Goal: Information Seeking & Learning: Learn about a topic

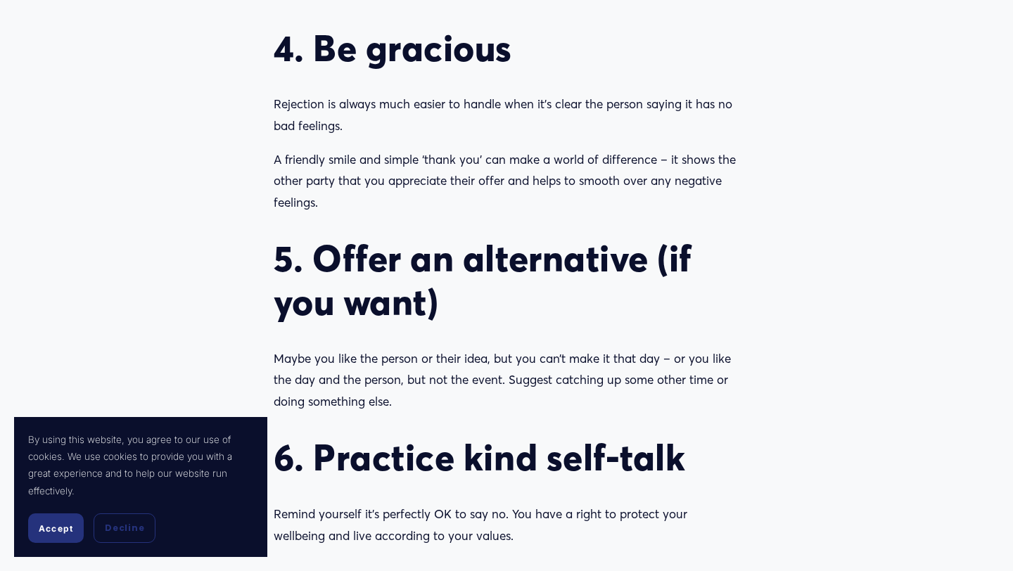
scroll to position [1708, 0]
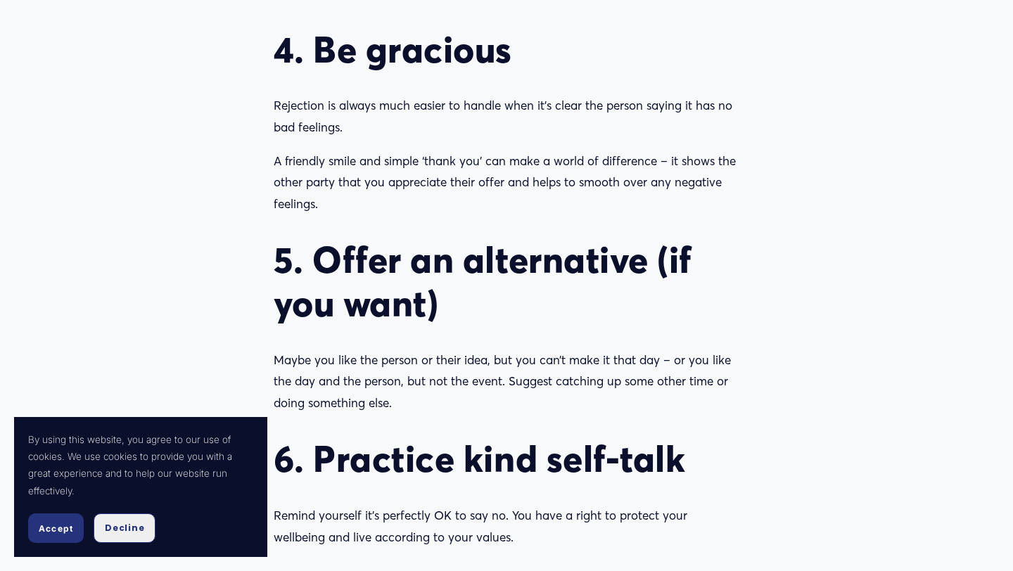
click at [139, 518] on button "Decline" at bounding box center [125, 529] width 62 height 30
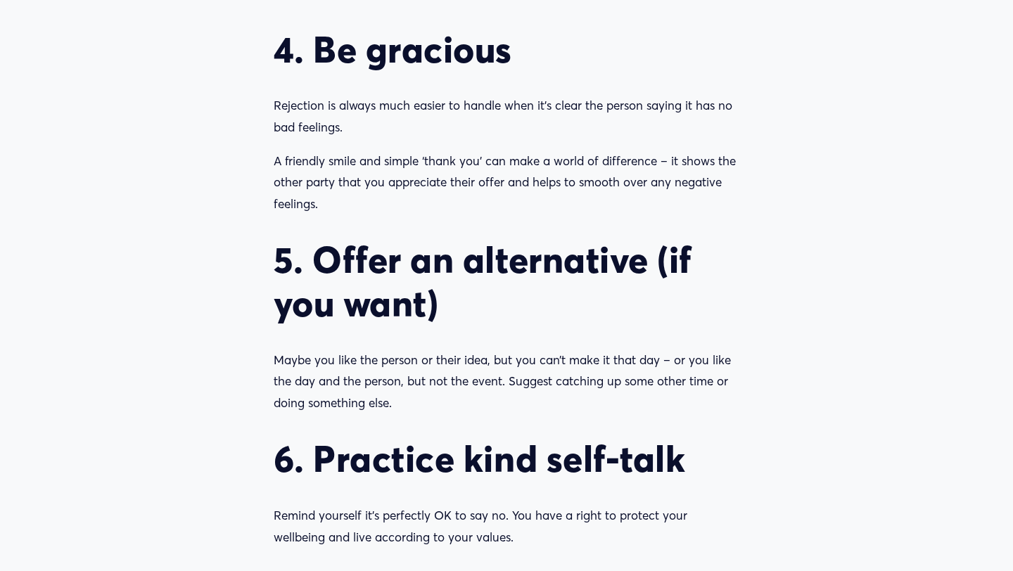
click at [384, 403] on p "Maybe you like the person or their idea, but you can’t make it that day – or yo…" at bounding box center [507, 382] width 466 height 65
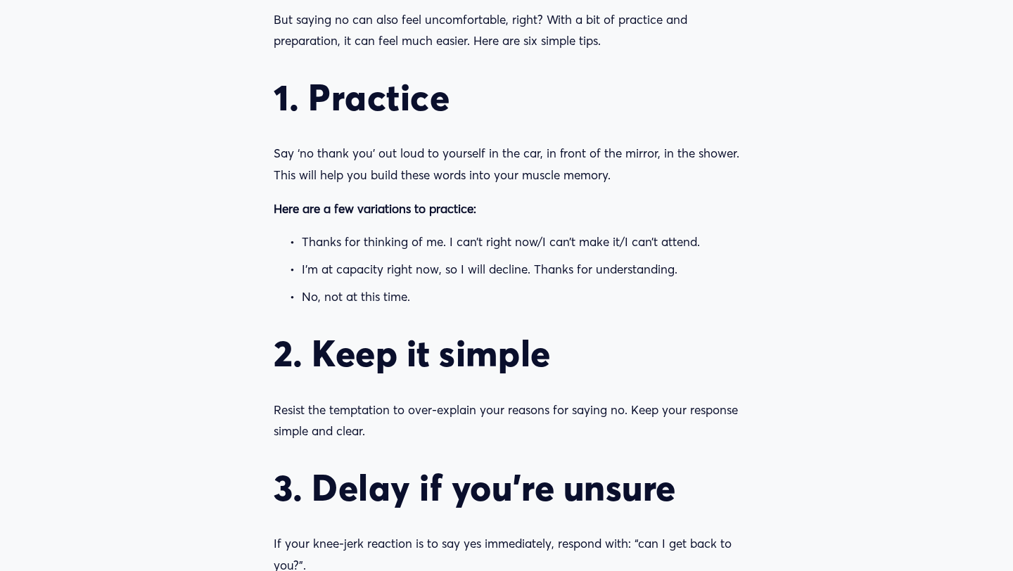
scroll to position [1138, 0]
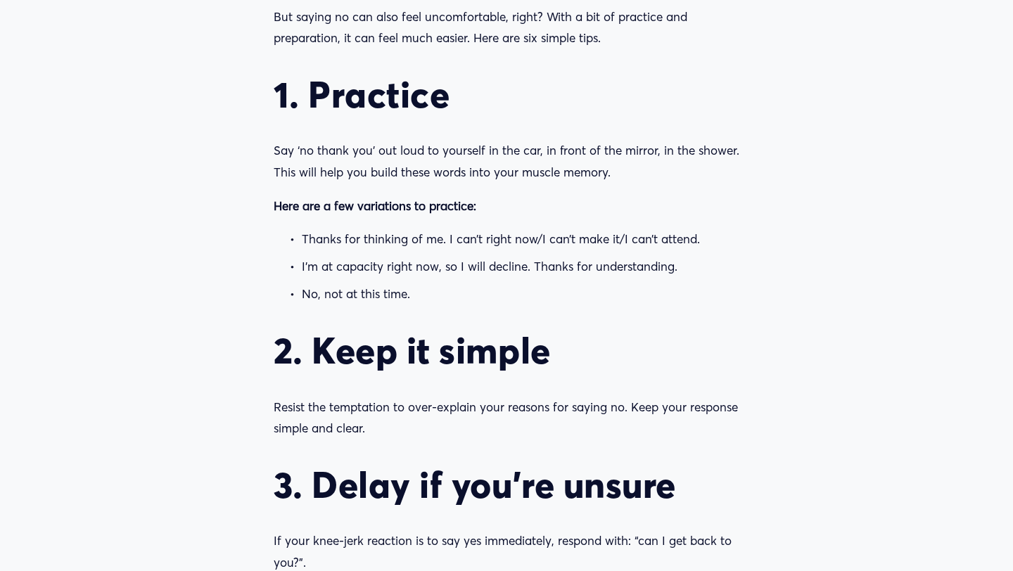
click at [376, 215] on p "Here are a few variations to practice:" at bounding box center [507, 207] width 466 height 22
click at [281, 205] on strong "Here are a few variations to practice:" at bounding box center [375, 205] width 203 height 15
click at [276, 203] on strong "Here are a few variations to practice:" at bounding box center [375, 205] width 203 height 15
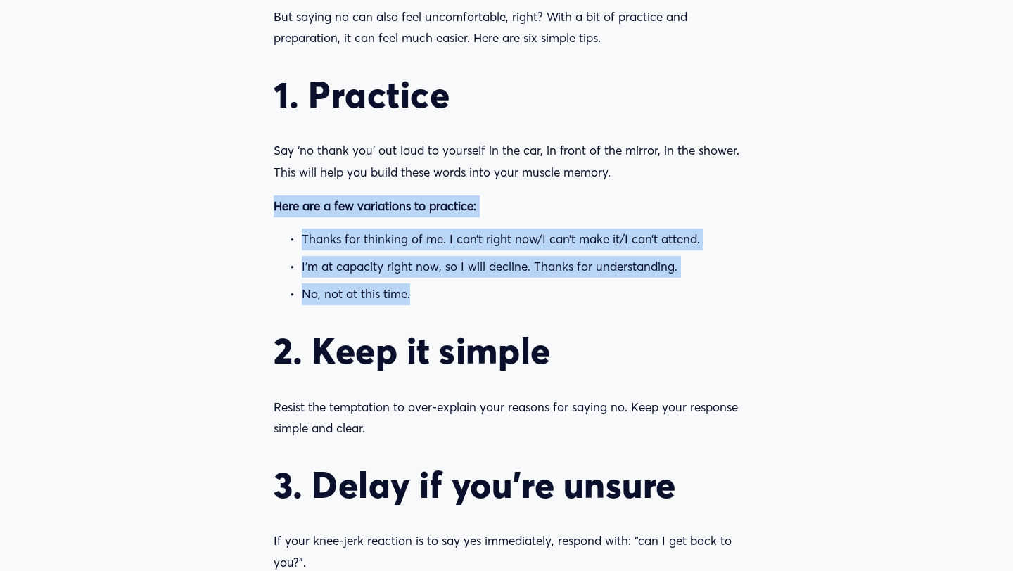
drag, startPoint x: 275, startPoint y: 203, endPoint x: 409, endPoint y: 292, distance: 160.4
click at [409, 292] on div "Sometimes, saying no is the best thing you can do for your wellbeing. Saying no…" at bounding box center [507, 396] width 466 height 1443
copy div "Here are a few variations to practice: Thanks for thinking of me. I can’t right…"
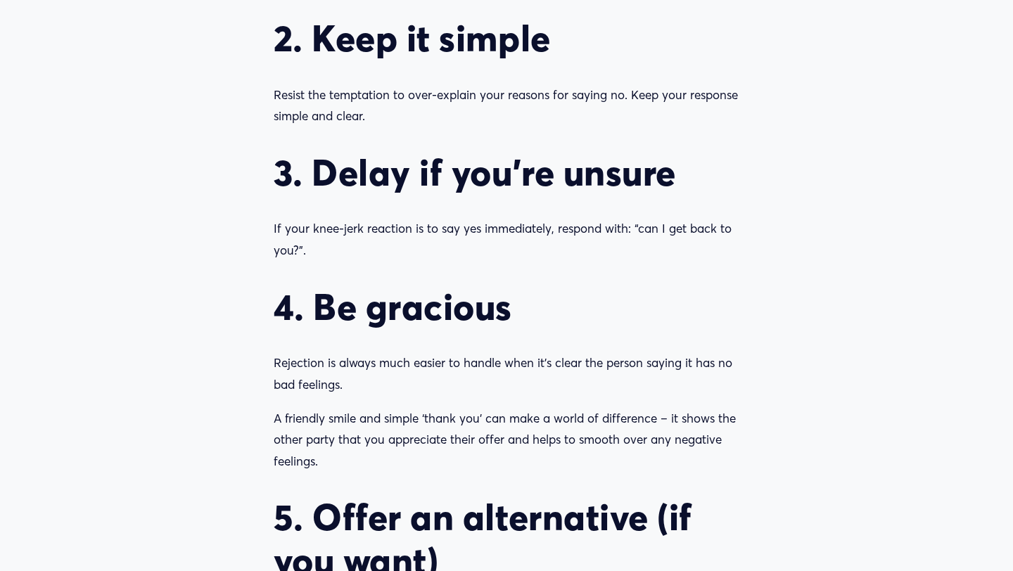
scroll to position [1453, 0]
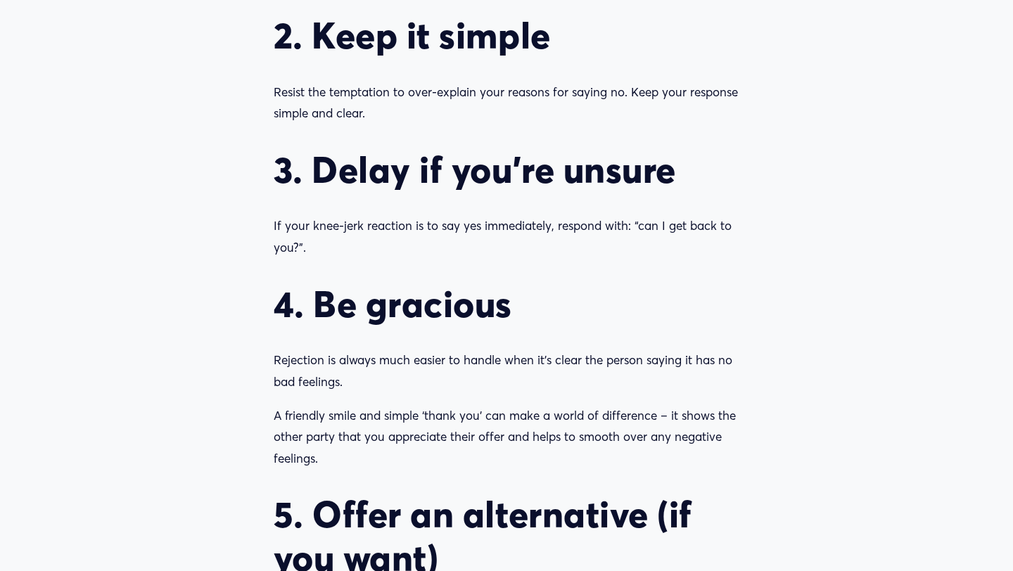
drag, startPoint x: 316, startPoint y: 27, endPoint x: 371, endPoint y: 111, distance: 100.1
click at [371, 111] on div "Sometimes, saying no is the best thing you can do for your wellbeing. Saying no…" at bounding box center [507, 81] width 466 height 1443
copy div "Keep it simple Resist the temptation to over-explain your reasons for saying no…"
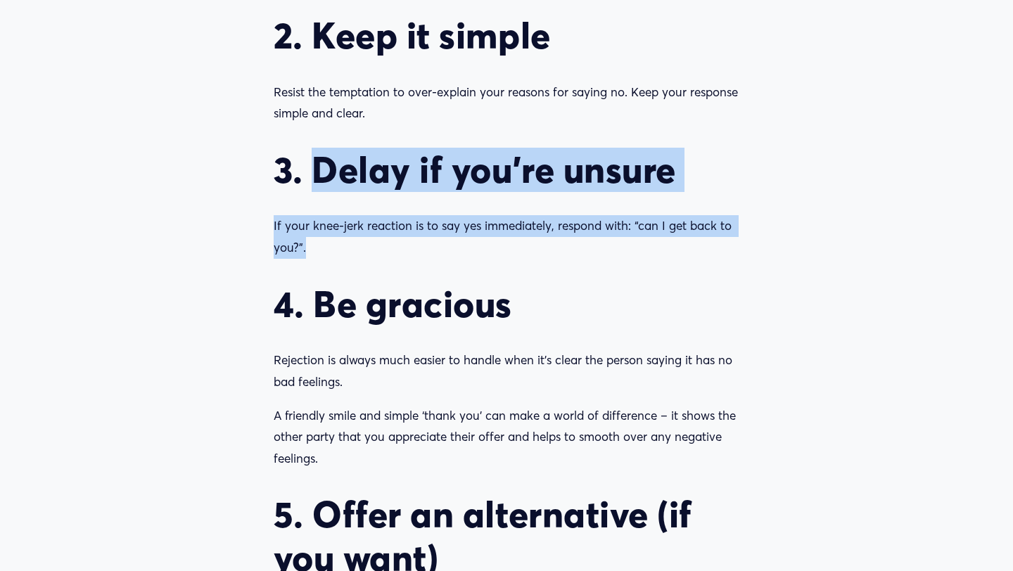
drag, startPoint x: 316, startPoint y: 165, endPoint x: 315, endPoint y: 250, distance: 84.4
click at [315, 250] on div "Sometimes, saying no is the best thing you can do for your wellbeing. Saying no…" at bounding box center [507, 81] width 466 height 1443
copy div "Delay if you’re unsure If your knee-jerk reaction is to say yes immediately, re…"
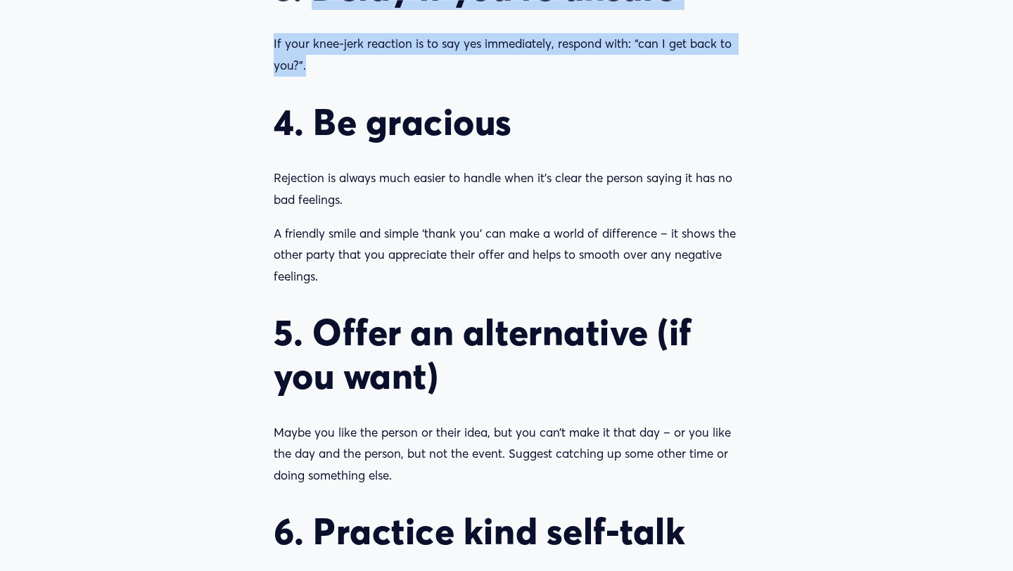
scroll to position [1636, 0]
drag, startPoint x: 319, startPoint y: 118, endPoint x: 325, endPoint y: 277, distance: 159.8
copy div "Be gracious Rejection is always much easier to handle when it’s clear the perso…"
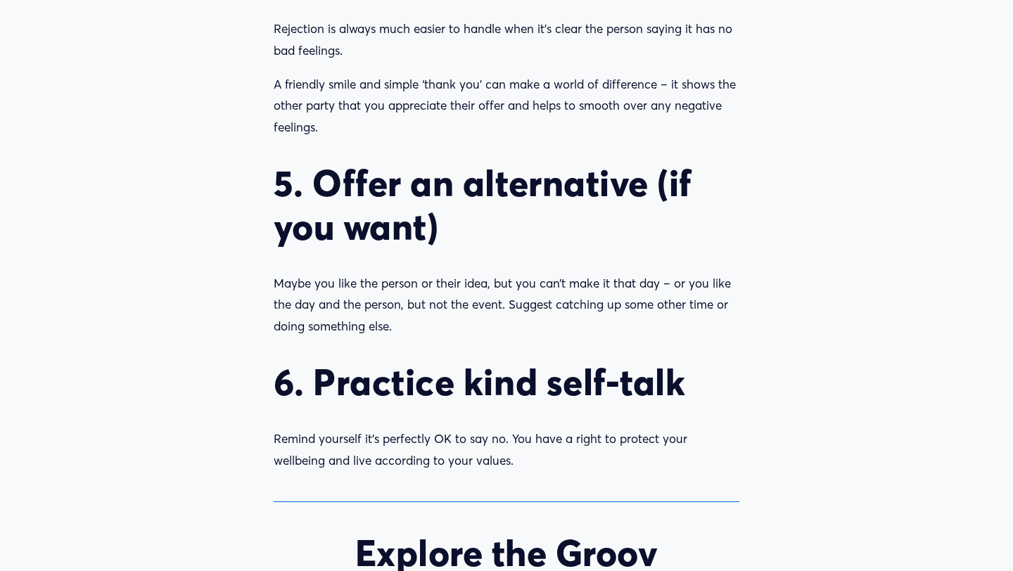
scroll to position [1790, 0]
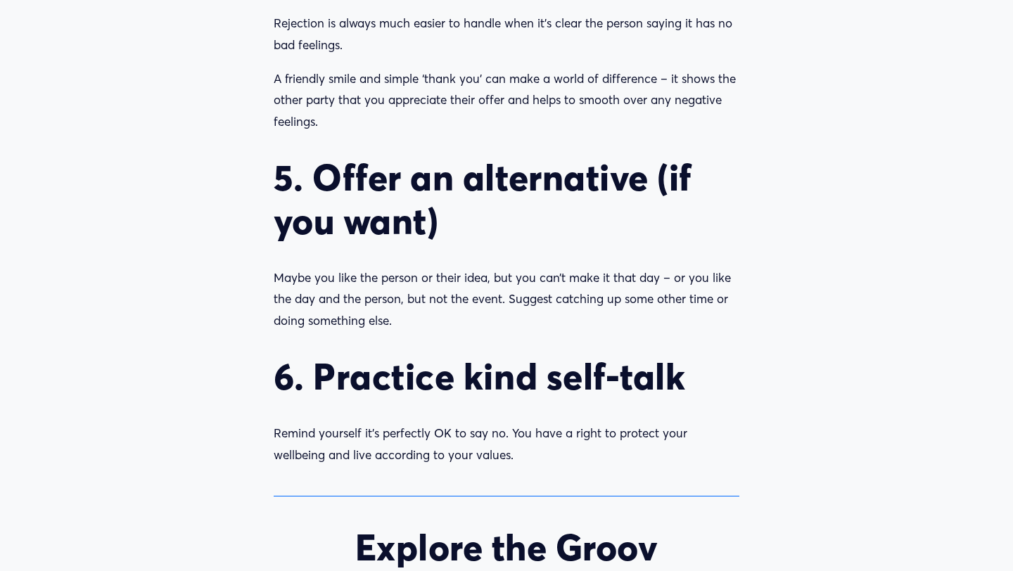
drag, startPoint x: 315, startPoint y: 172, endPoint x: 398, endPoint y: 317, distance: 166.7
copy div "Offer an alternative (if you want) Maybe you like the person or their idea, but…"
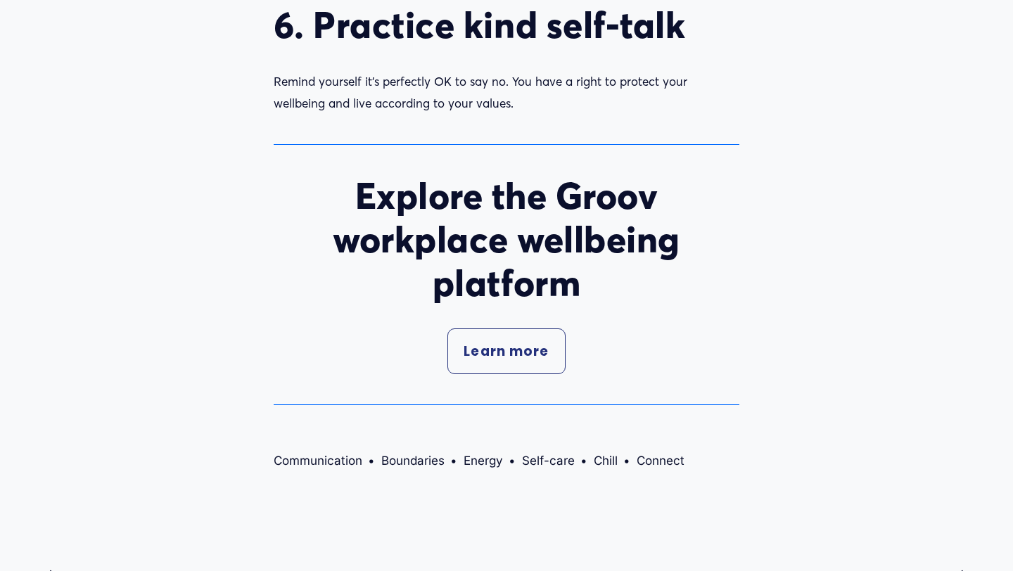
scroll to position [2146, 0]
